Goal: Information Seeking & Learning: Learn about a topic

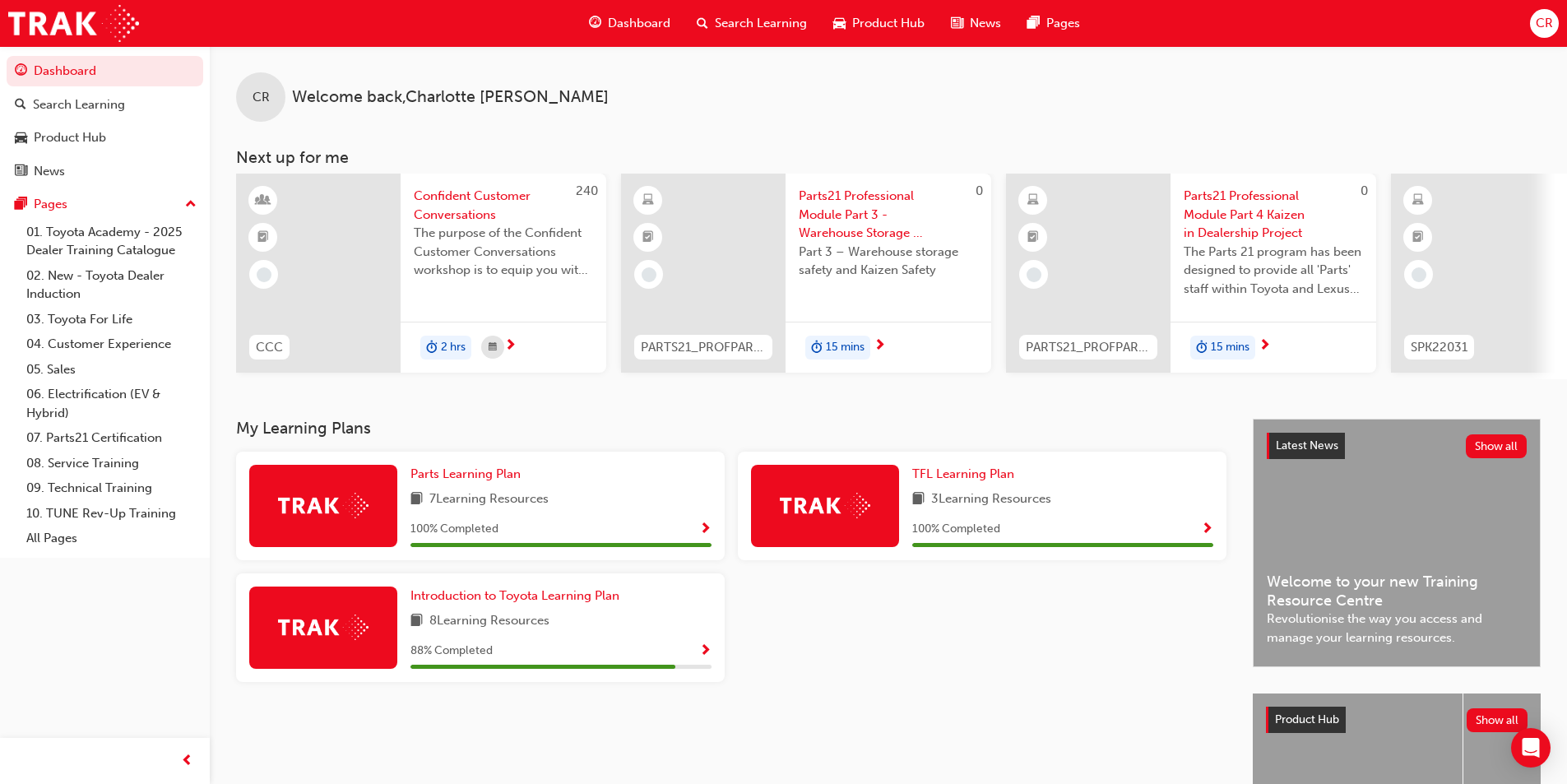
click at [834, 215] on span "Parts21 Professional Module Part 3 - Warehouse Storage & Safety" at bounding box center [888, 215] width 179 height 56
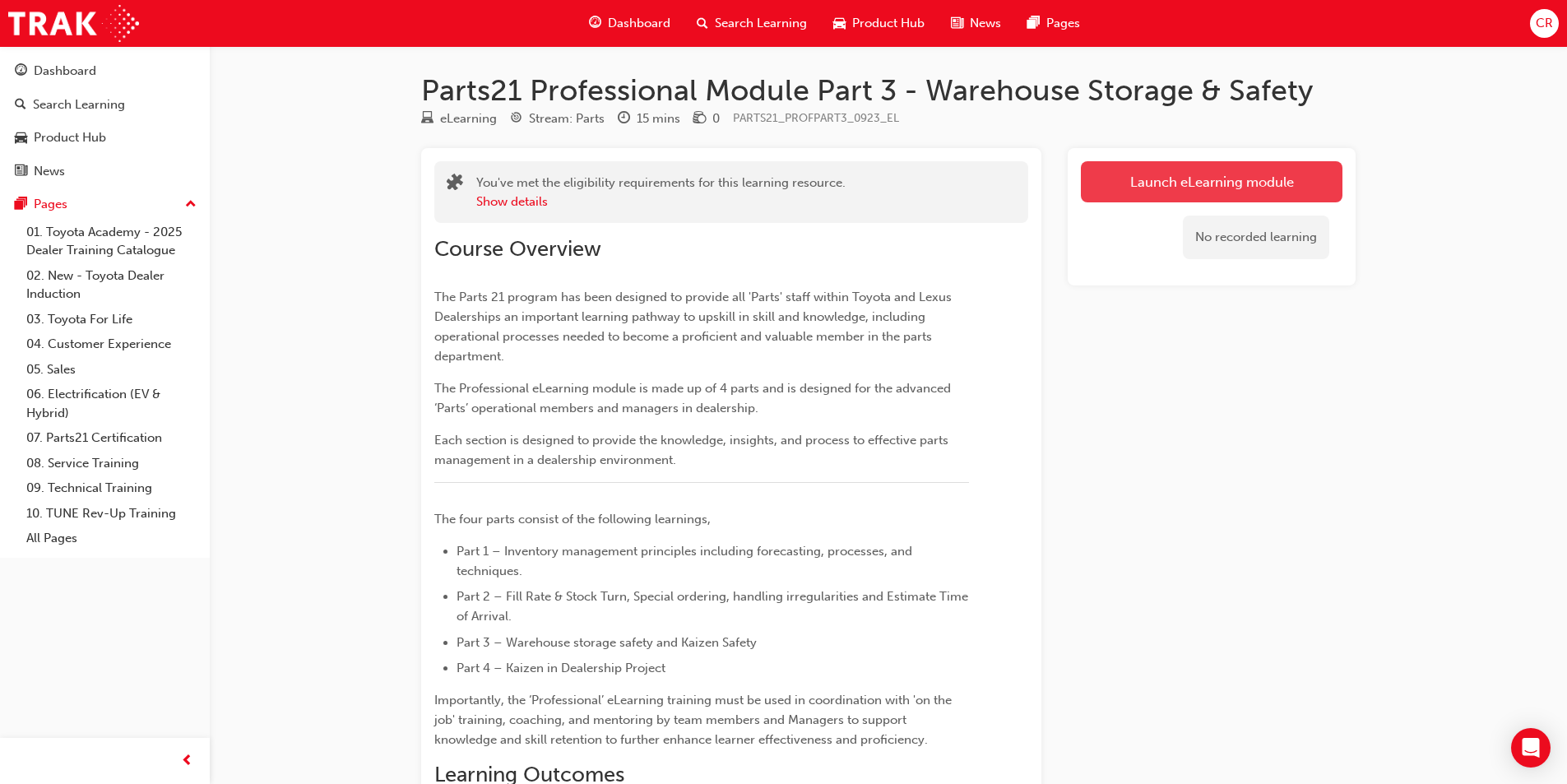
click at [1154, 175] on link "Launch eLearning module" at bounding box center [1211, 182] width 262 height 41
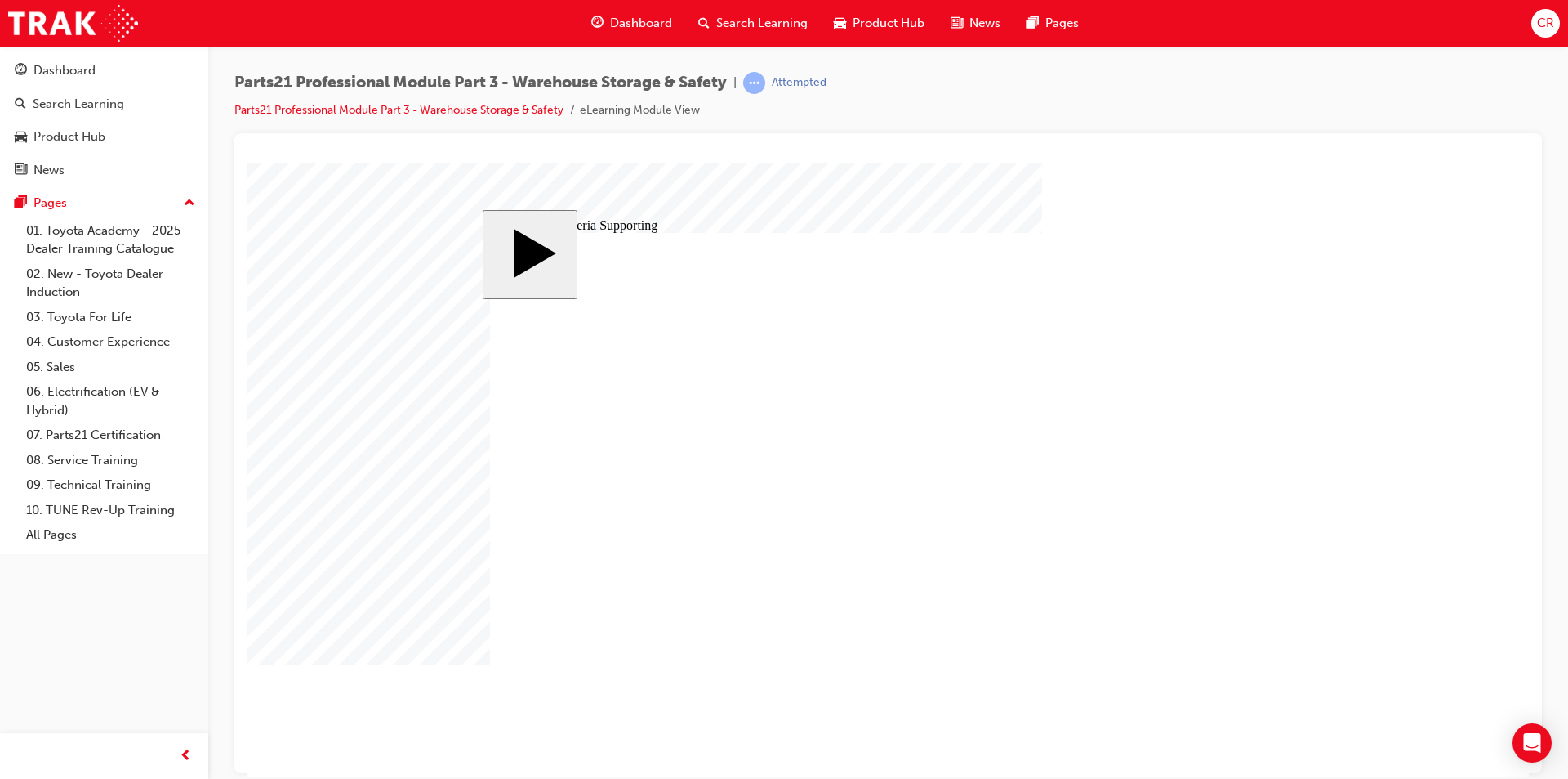
type input "12"
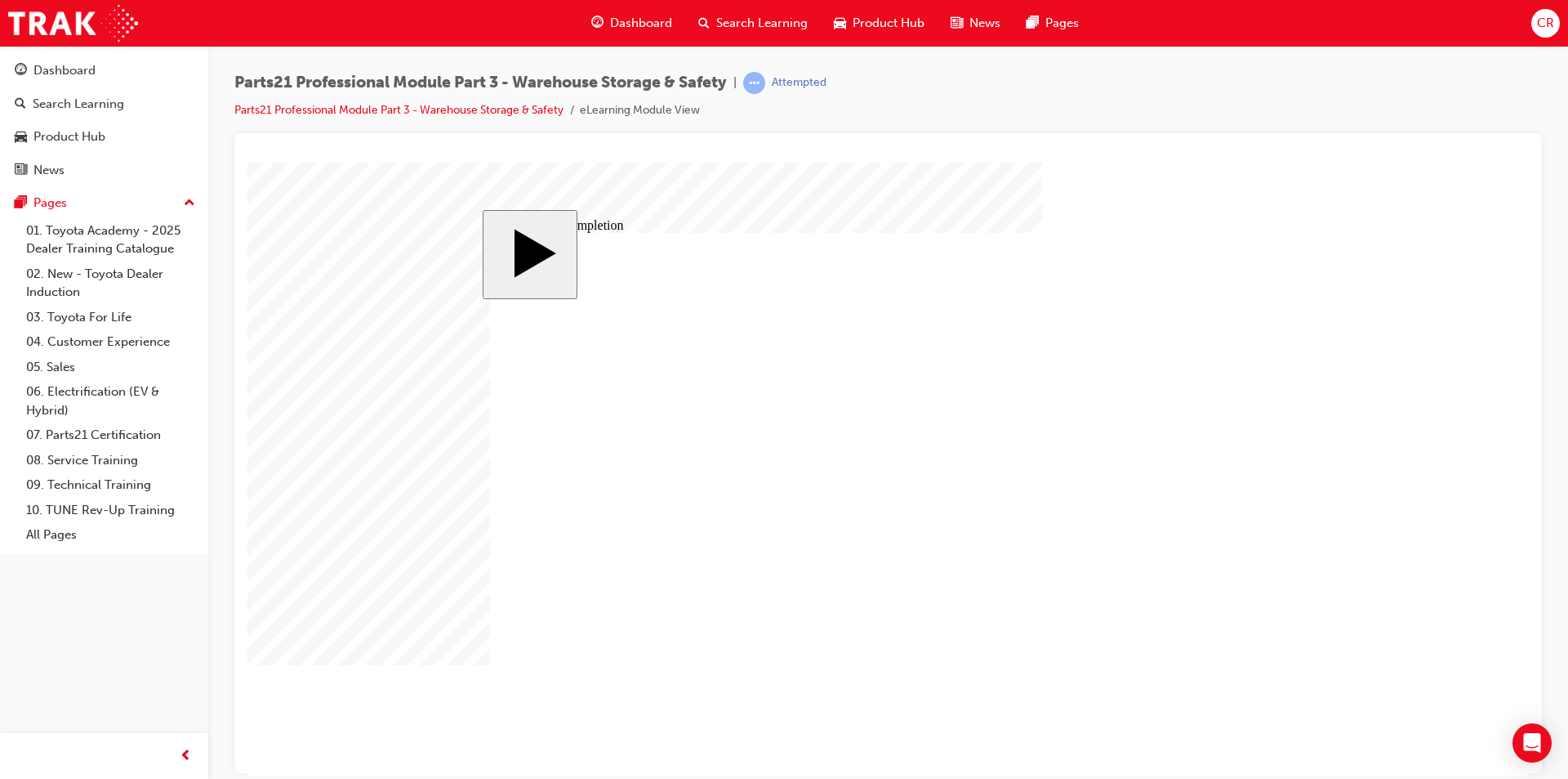
click at [1434, 295] on body "slide: Course Completion MENU Rectangle 6 HELP Rectangle 6 EXIT Rectangle 6 War…" at bounding box center [888, 468] width 1281 height 613
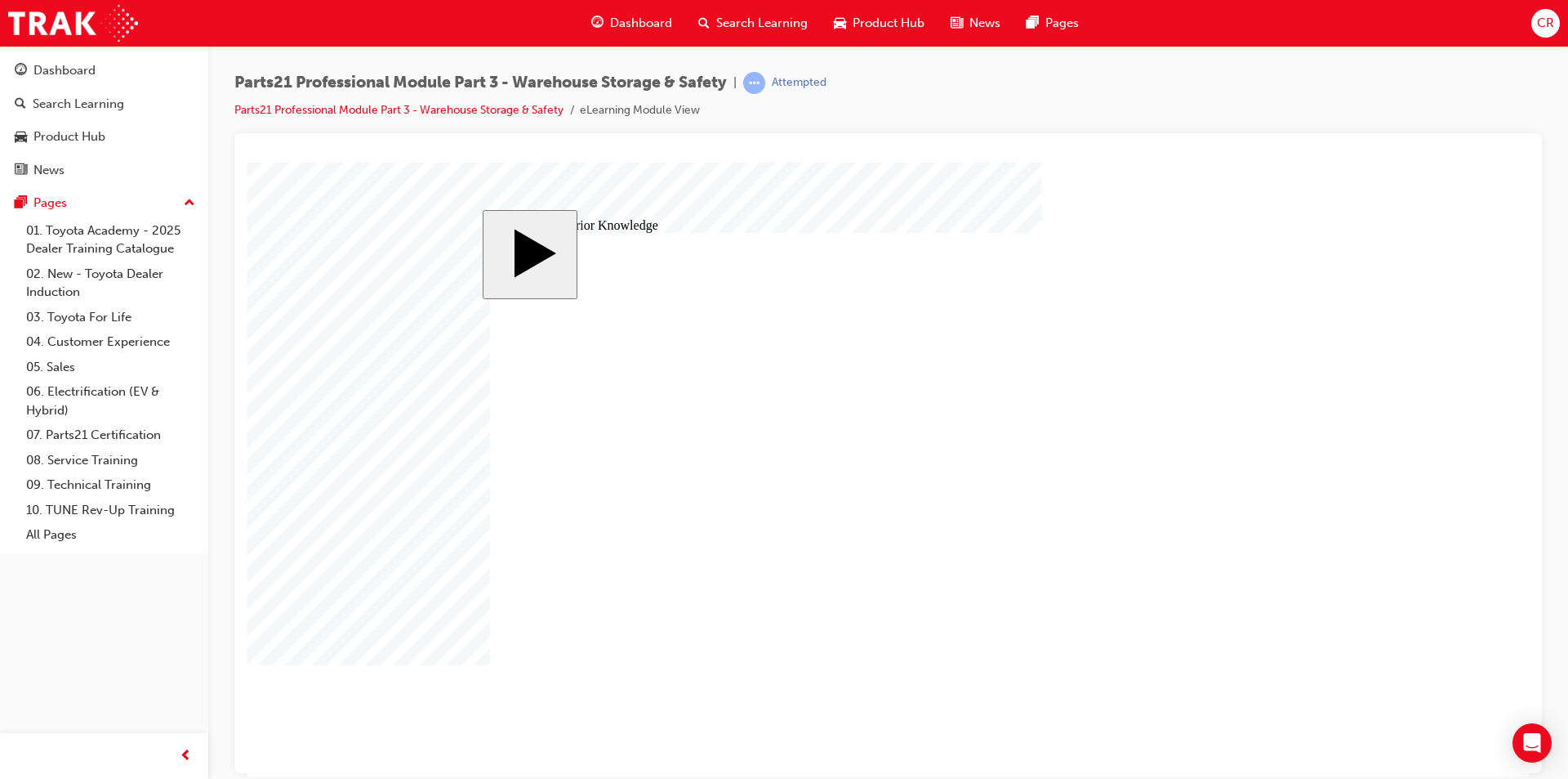
click at [1455, 197] on body "slide: Activate Prior Knowledge MENU Rectangle 6 HELP Rectangle 6 EXIT Rectangl…" at bounding box center [888, 468] width 1281 height 613
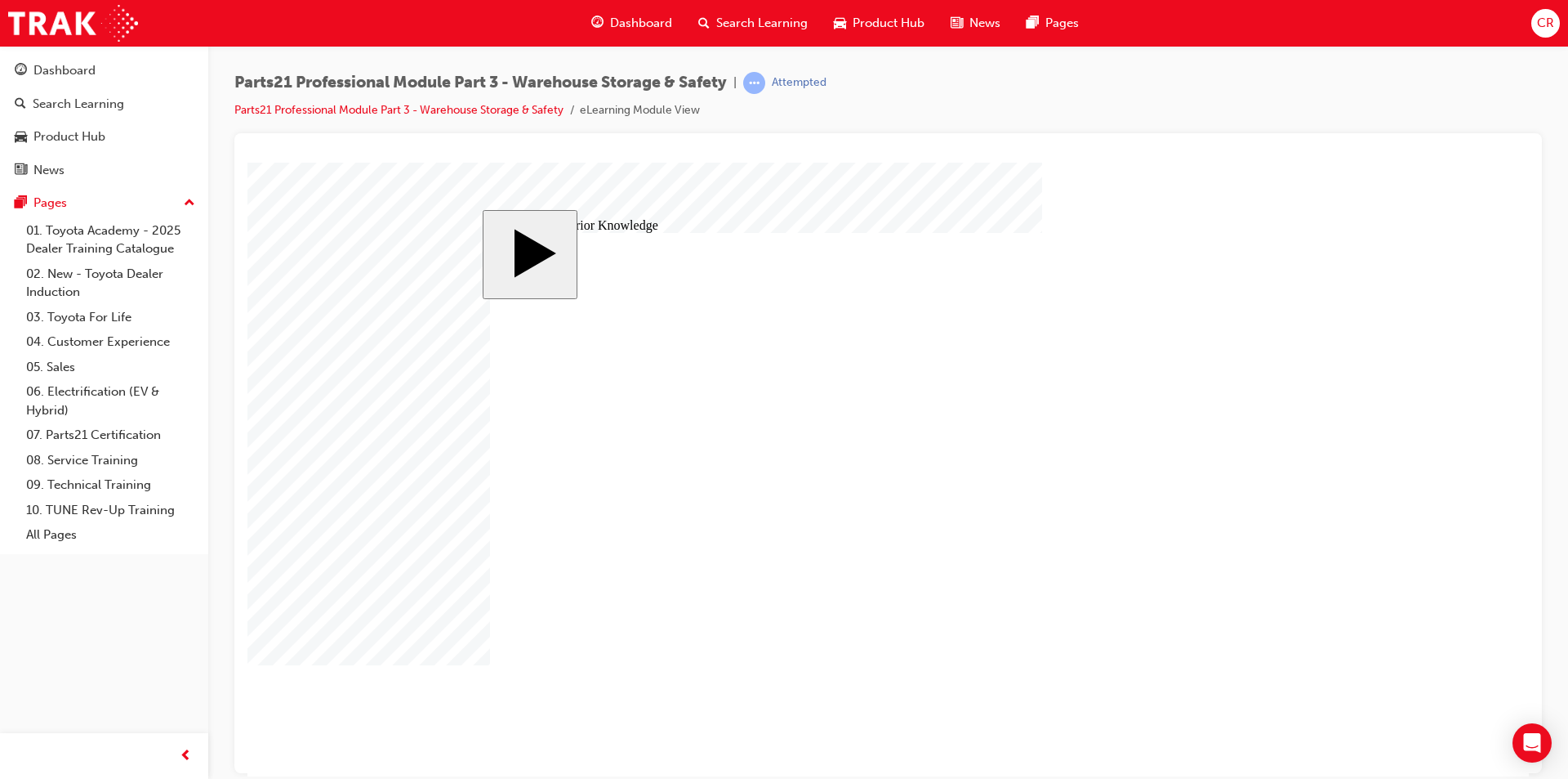
type input "12"
